Goal: Information Seeking & Learning: Compare options

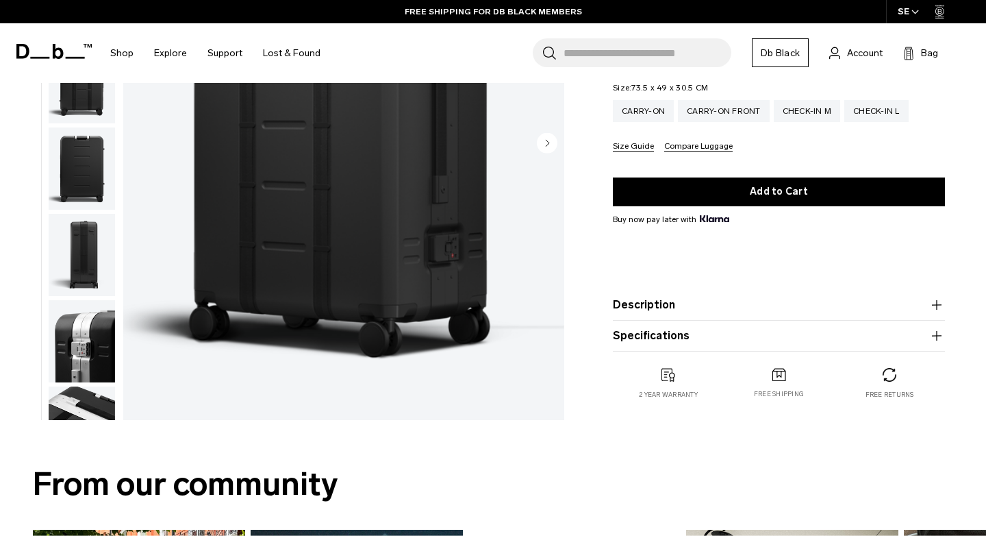
scroll to position [247, 0]
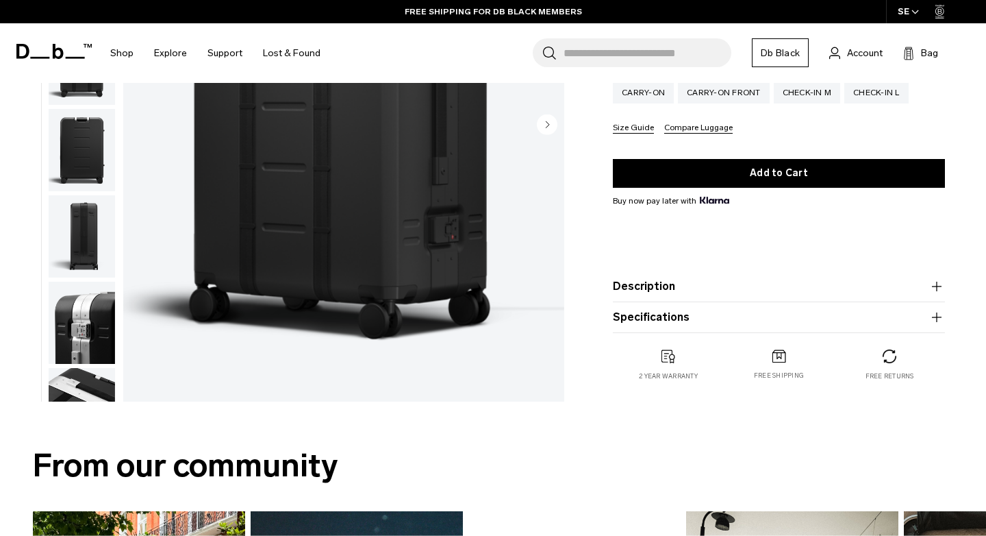
click at [936, 280] on icon "button" at bounding box center [937, 286] width 16 height 16
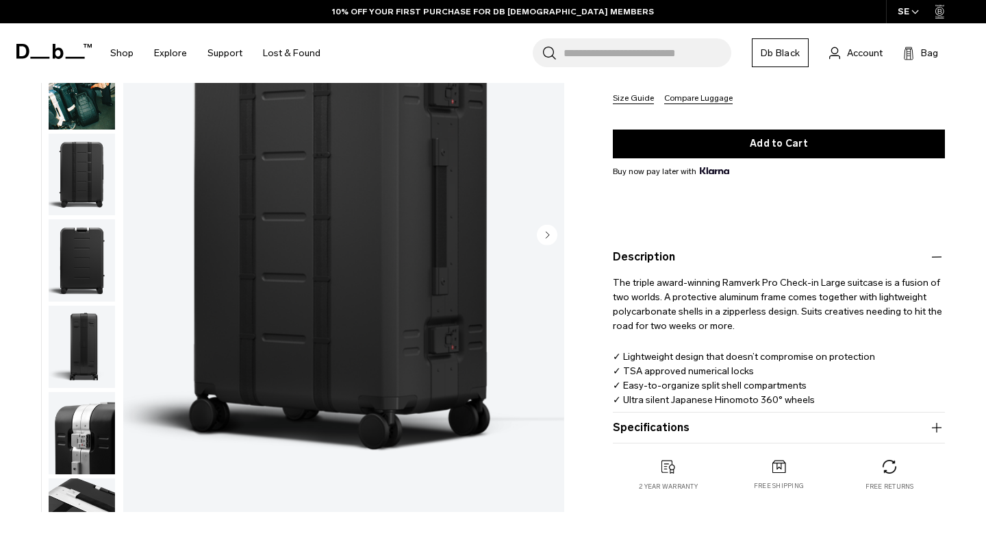
scroll to position [333, 0]
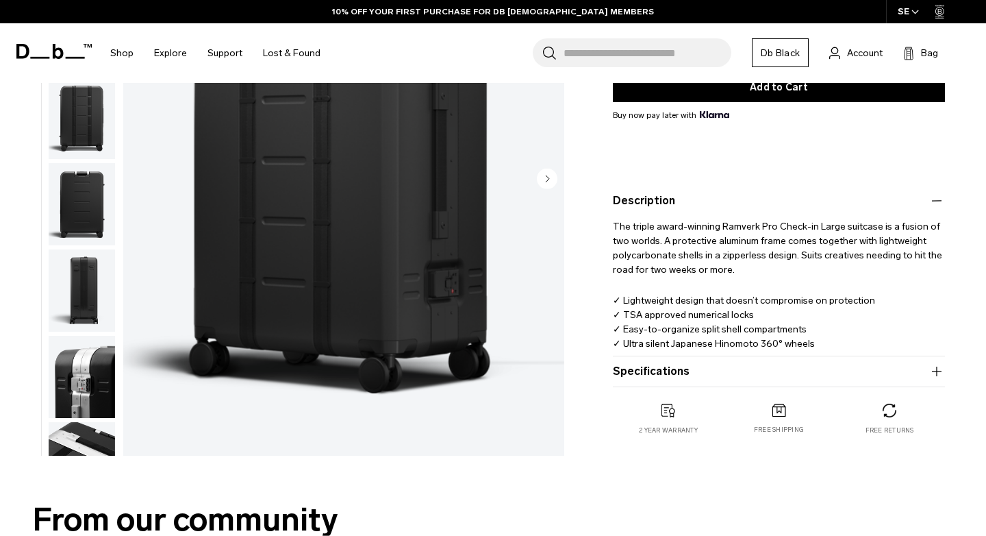
click at [935, 363] on icon "button" at bounding box center [937, 371] width 16 height 16
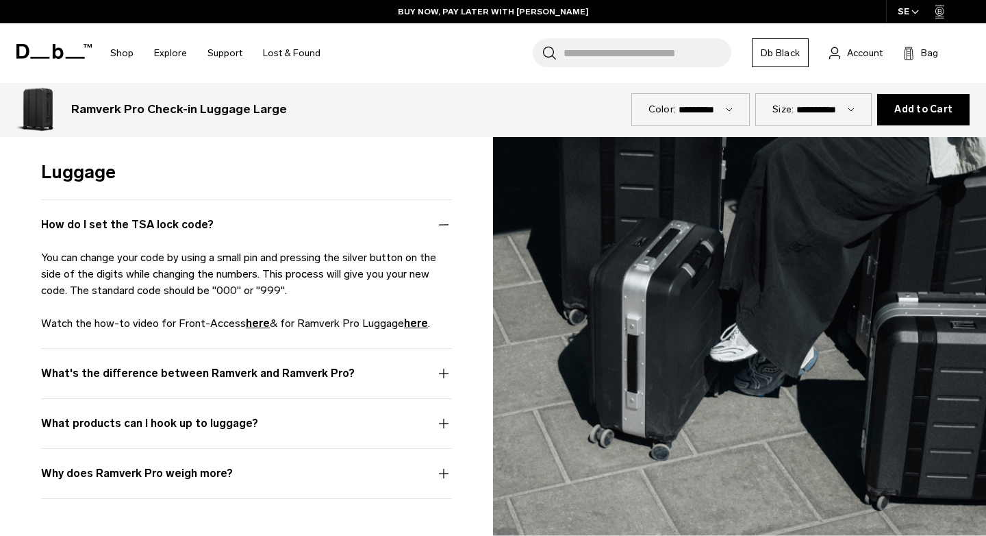
scroll to position [3923, 0]
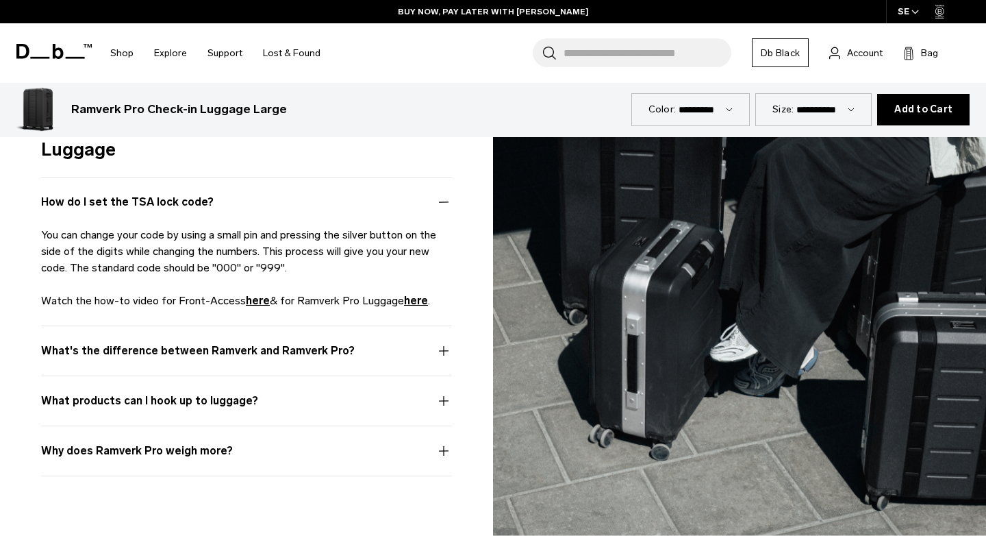
click at [440, 442] on button "Why does Ramverk Pro weigh more?" at bounding box center [246, 458] width 411 height 33
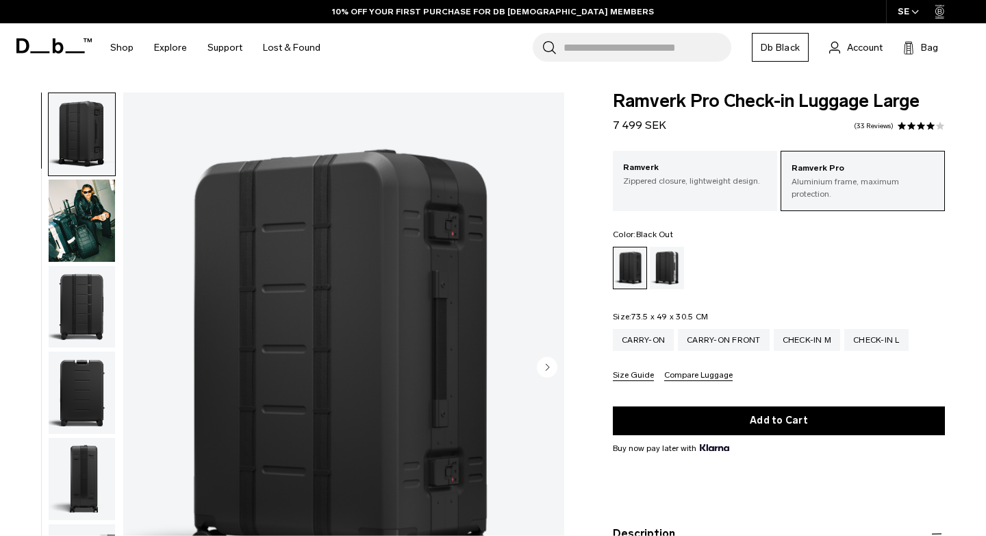
scroll to position [10, 0]
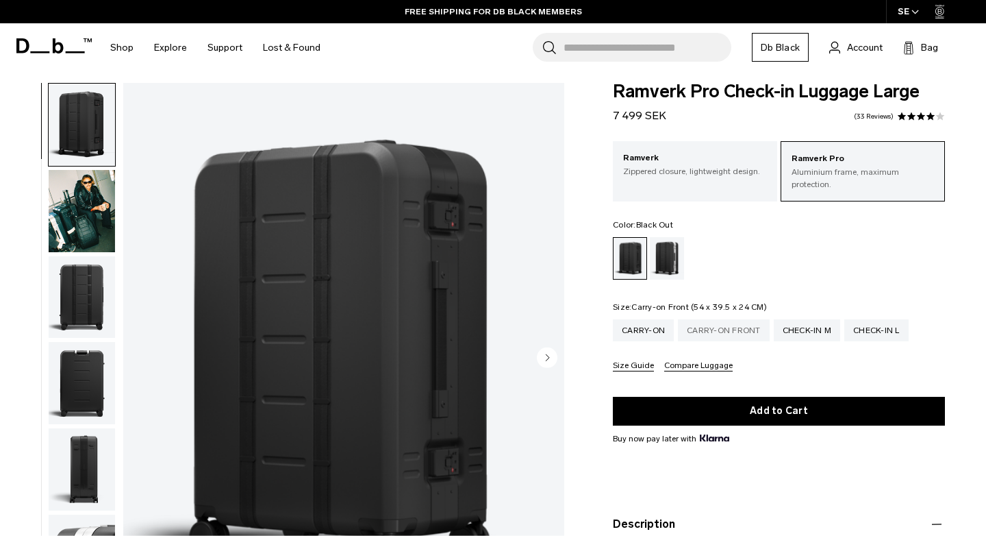
click at [723, 319] on div "Carry-on Front" at bounding box center [724, 330] width 92 height 22
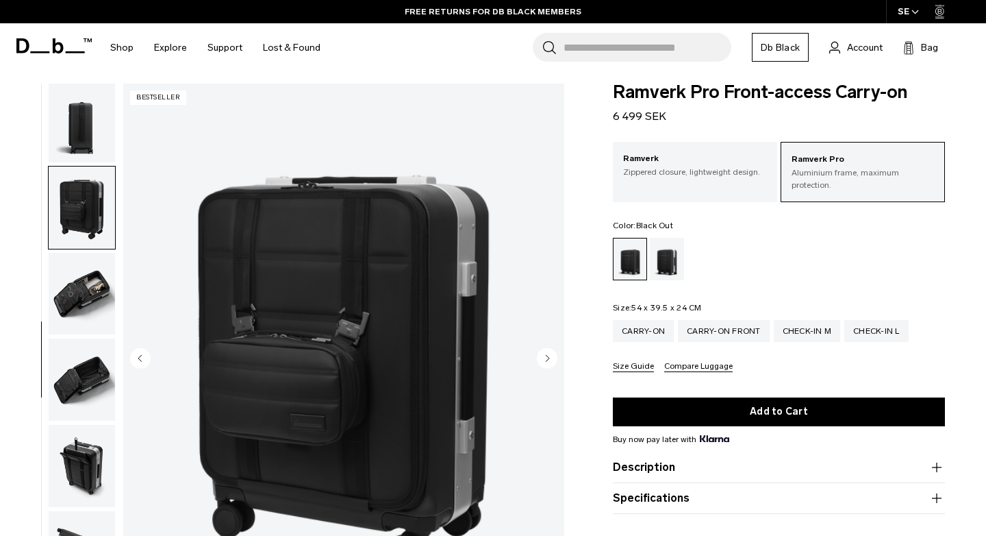
scroll to position [405, 0]
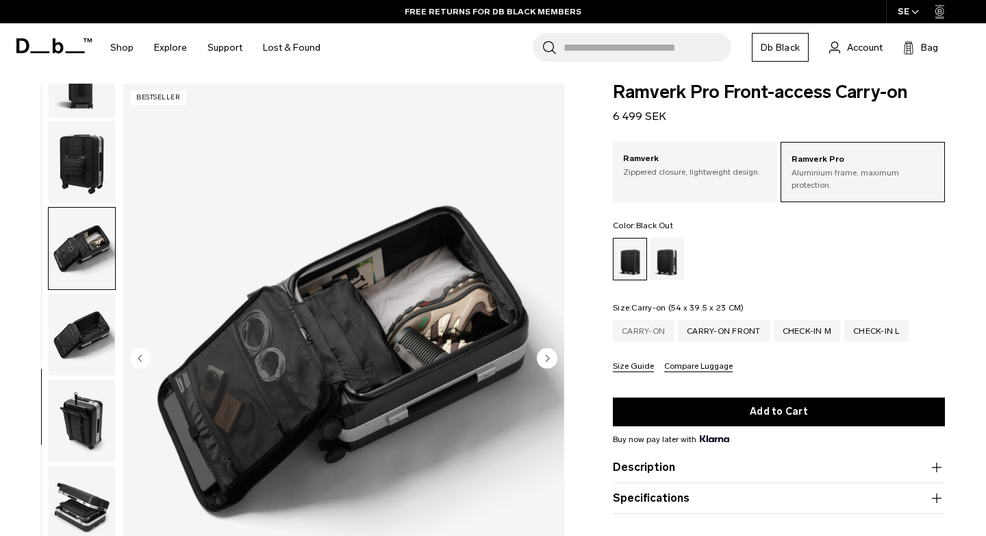
click at [629, 320] on div "Carry-on" at bounding box center [643, 331] width 61 height 22
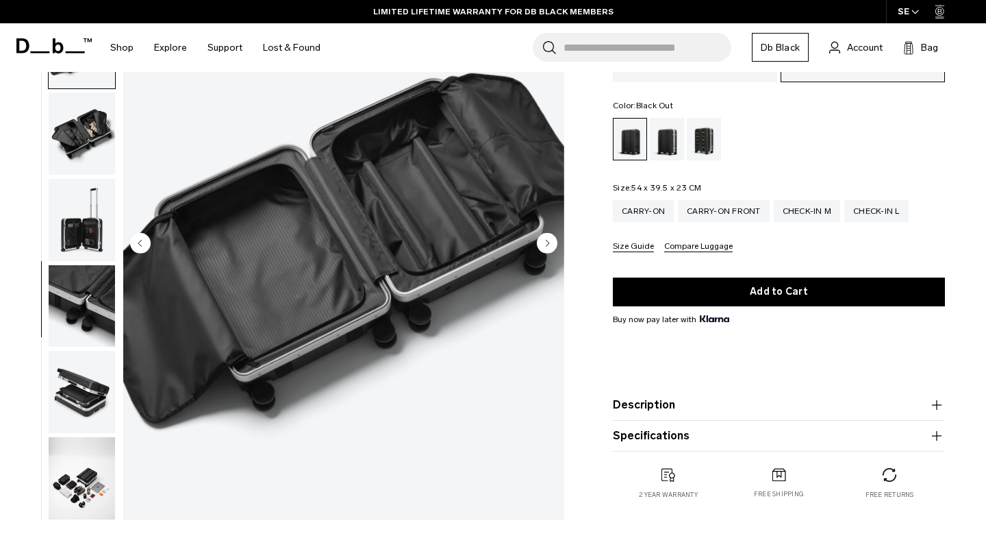
scroll to position [38, 0]
